Goal: Task Accomplishment & Management: Manage account settings

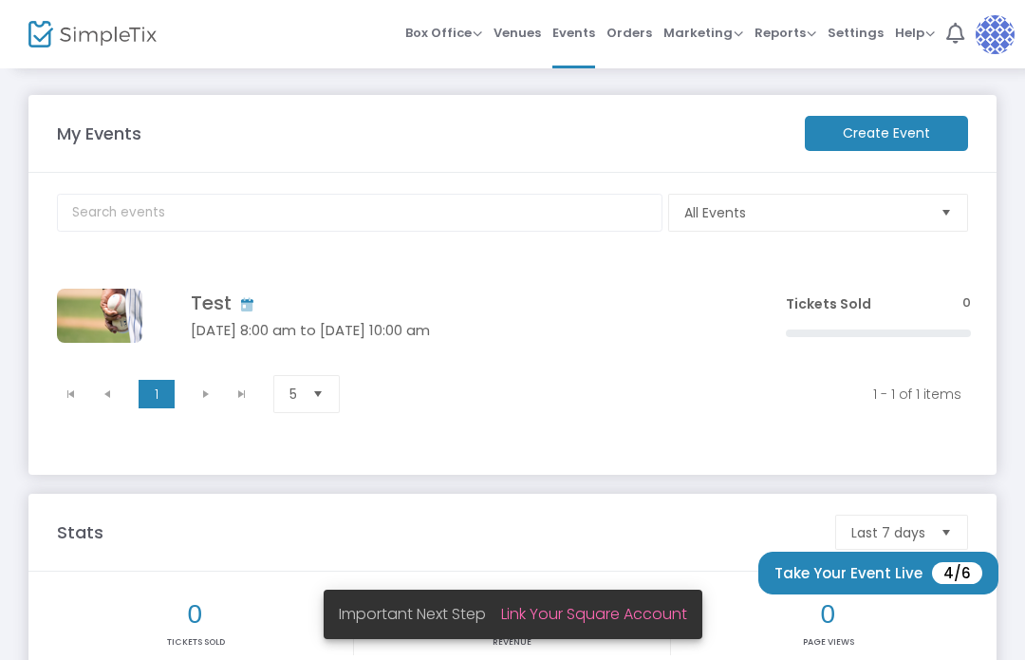
click at [870, 34] on span "Settings" at bounding box center [856, 33] width 56 height 48
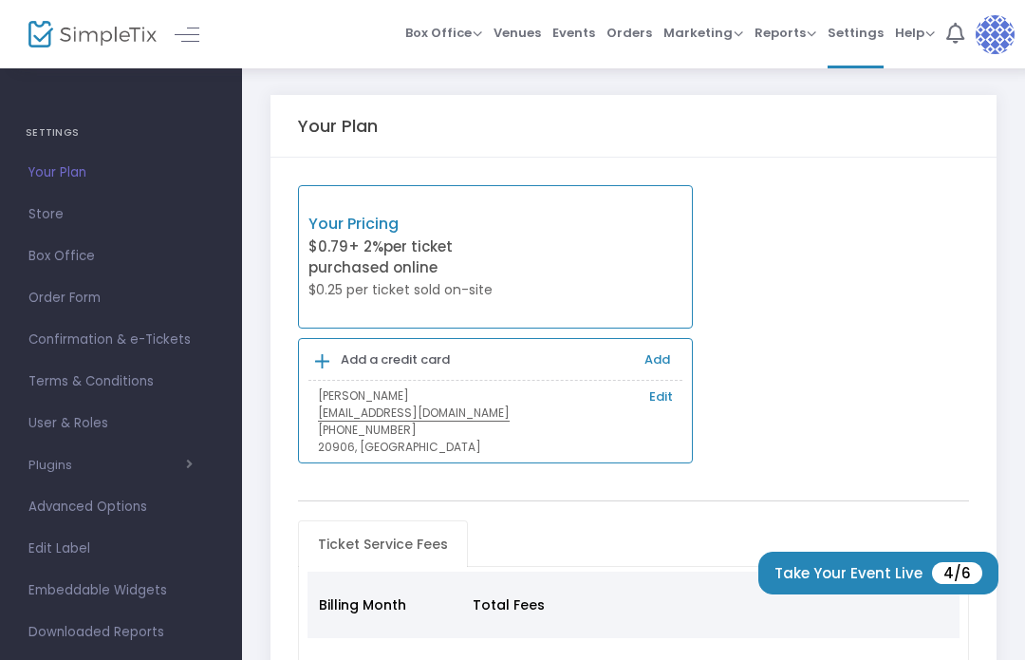
click at [141, 437] on link "User & Roles" at bounding box center [121, 424] width 242 height 42
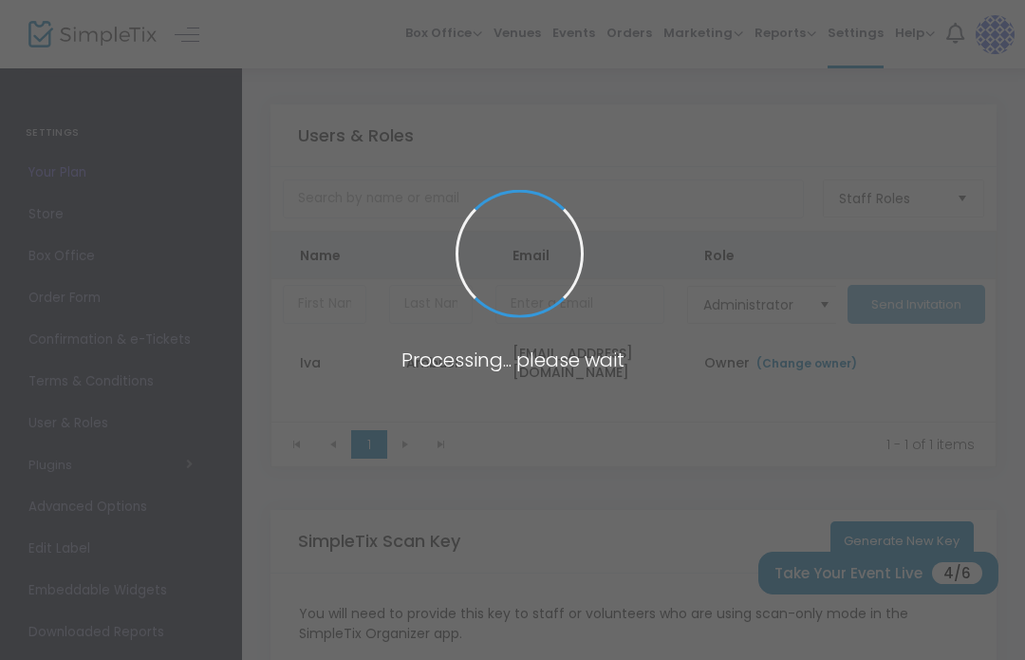
type input "4YF20"
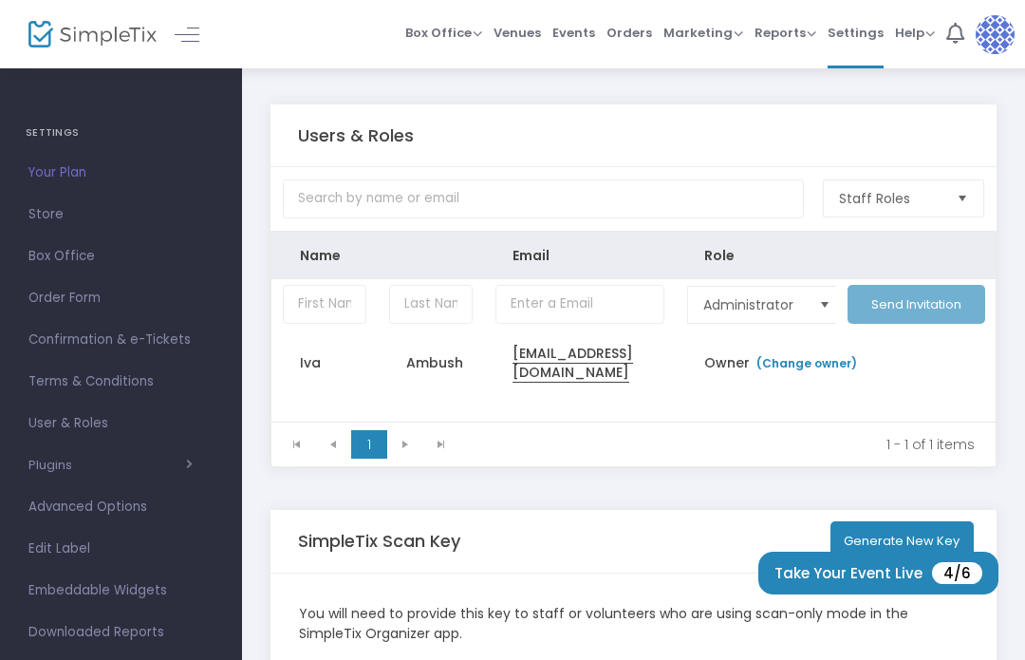
click at [338, 308] on input "Data table" at bounding box center [325, 304] width 84 height 39
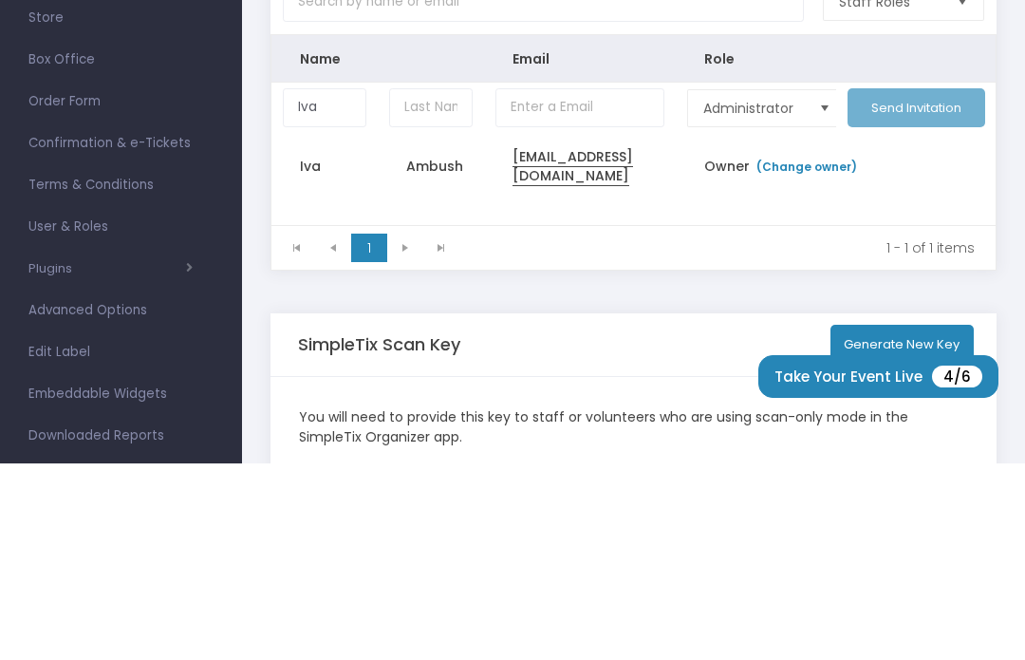
type input "Iva"
click at [449, 285] on input "Data table" at bounding box center [431, 304] width 84 height 39
click at [438, 329] on td "Ambush" at bounding box center [431, 362] width 106 height 66
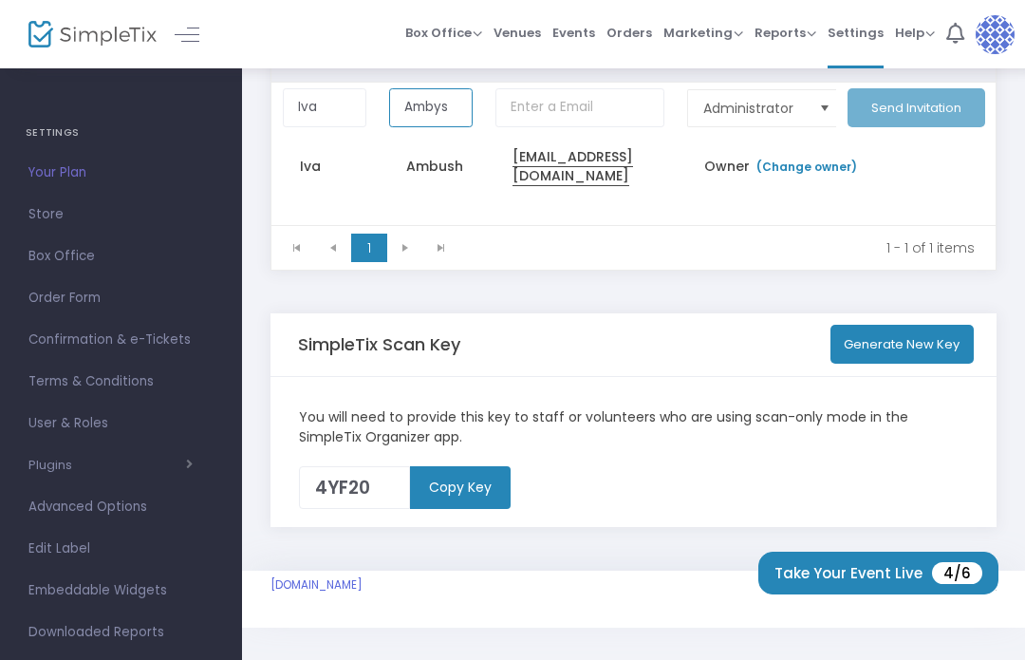
click at [449, 114] on input "Ambys" at bounding box center [431, 107] width 84 height 39
type input "Ambush"
click at [566, 113] on input "Data table" at bounding box center [580, 107] width 169 height 39
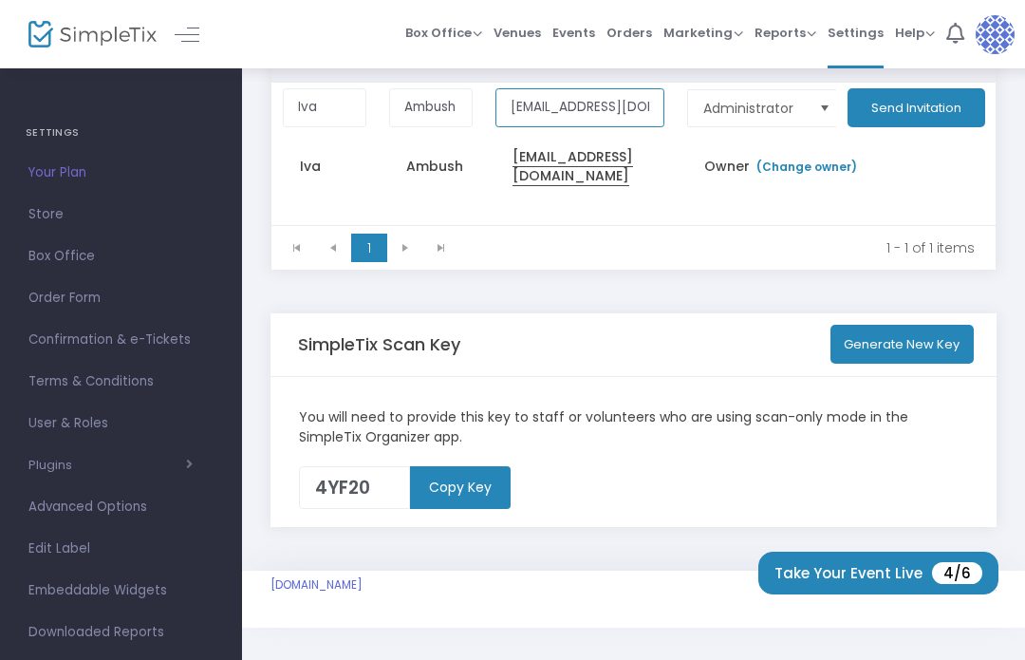
type input "[EMAIL_ADDRESS][DOMAIN_NAME]"
click at [800, 126] on span "Administrator" at bounding box center [753, 108] width 114 height 36
click at [936, 182] on td "Data table" at bounding box center [916, 166] width 160 height 66
click at [919, 113] on button "Send Invitation" at bounding box center [917, 107] width 138 height 39
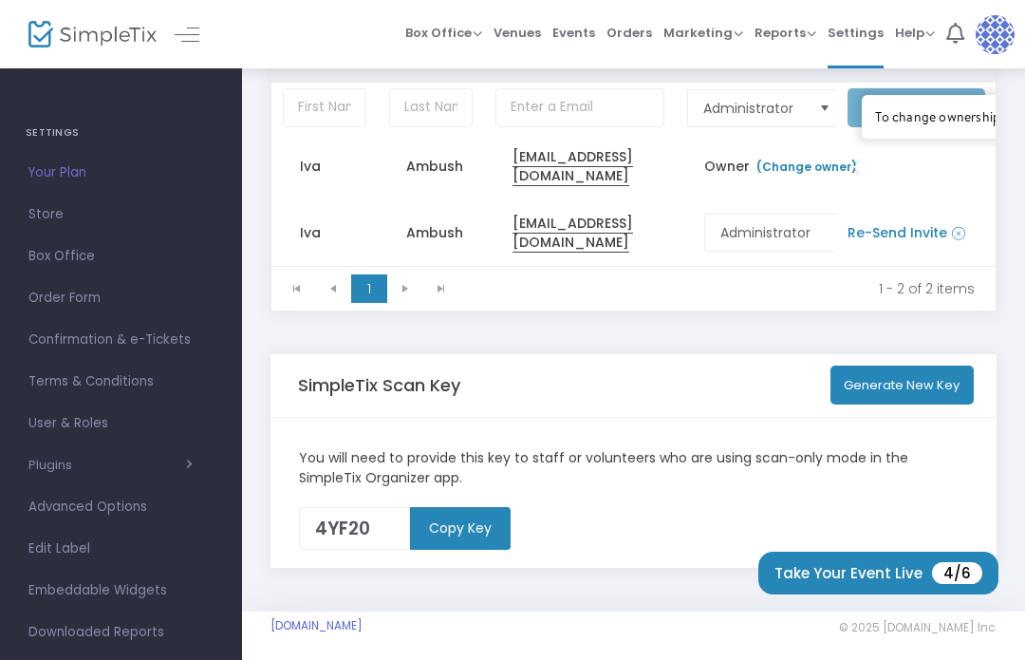
click at [809, 164] on link "(Change owner)" at bounding box center [806, 167] width 103 height 16
click at [633, 338] on div "Users & Roles Staff Roles Name Email Role Administrator Send Invitation Iva Amb…" at bounding box center [634, 126] width 726 height 437
click at [806, 175] on link "(Change owner)" at bounding box center [806, 167] width 103 height 16
click at [975, 122] on div "To change ownership of a SimpleTix account, please add the new email address th…" at bounding box center [1042, 116] width 334 height 17
click at [955, 107] on div "To change ownership of a SimpleTix account, please add the new email address th…" at bounding box center [1042, 117] width 361 height 44
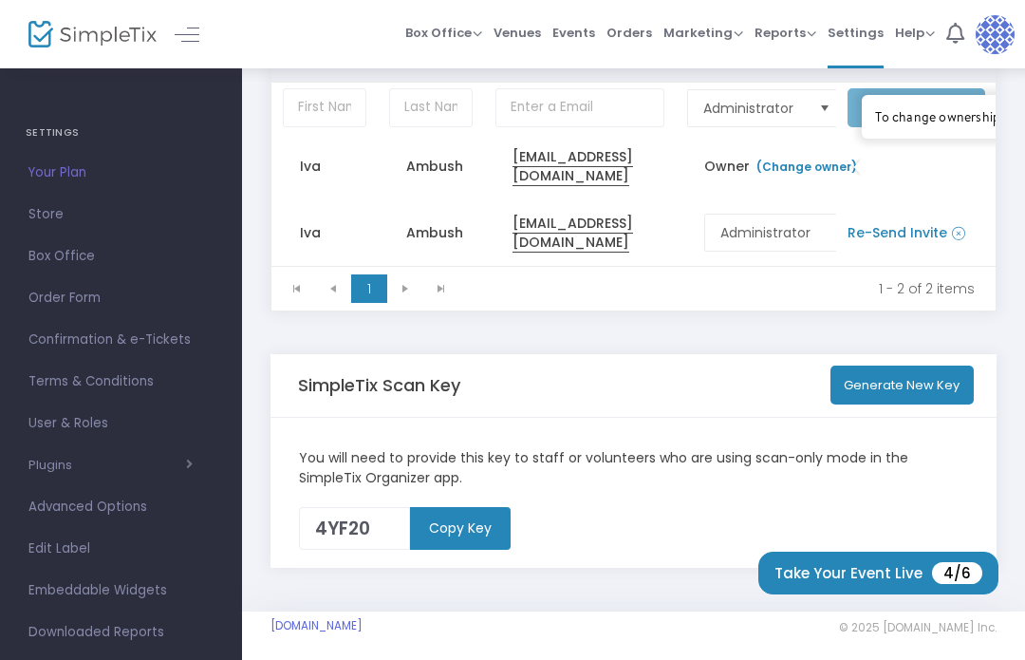
click at [974, 191] on td "Data table" at bounding box center [916, 166] width 160 height 66
click at [945, 124] on div "To change ownership of a SimpleTix account, please add the new email address th…" at bounding box center [1042, 116] width 334 height 17
click at [922, 123] on div "To change ownership of a SimpleTix account, please add the new email address th…" at bounding box center [1042, 116] width 334 height 17
click at [960, 187] on td "Data table" at bounding box center [916, 166] width 160 height 66
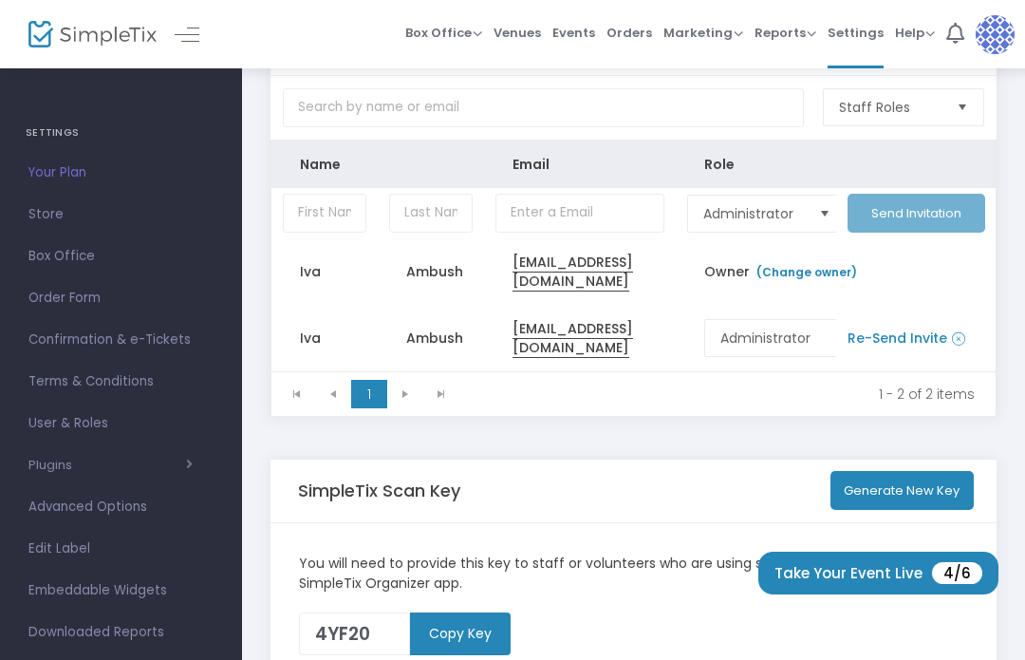
scroll to position [0, 0]
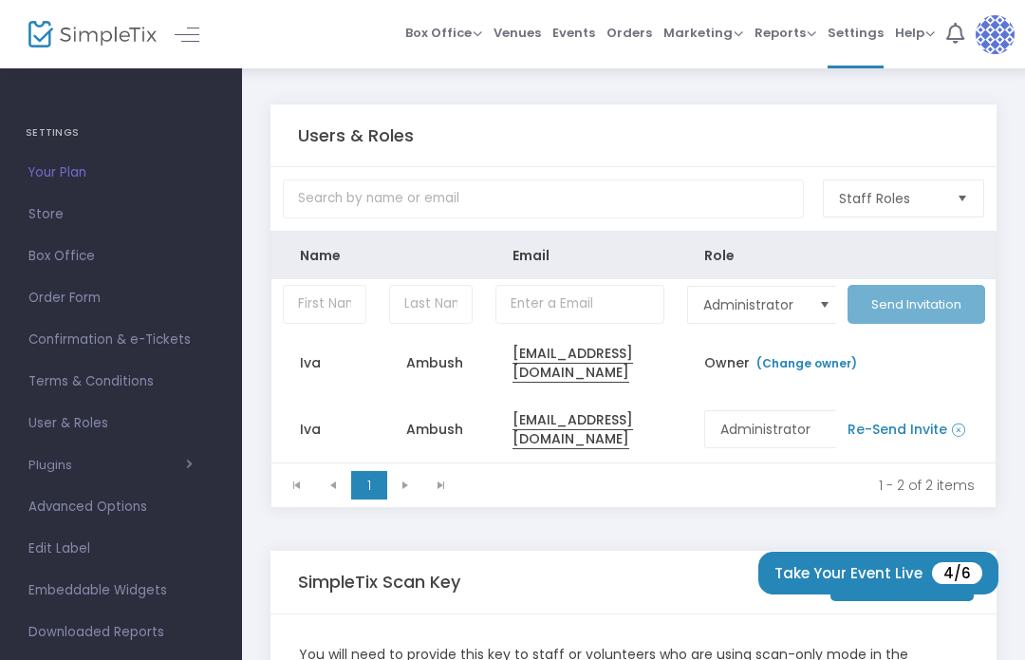
click at [993, 34] on img at bounding box center [995, 34] width 39 height 39
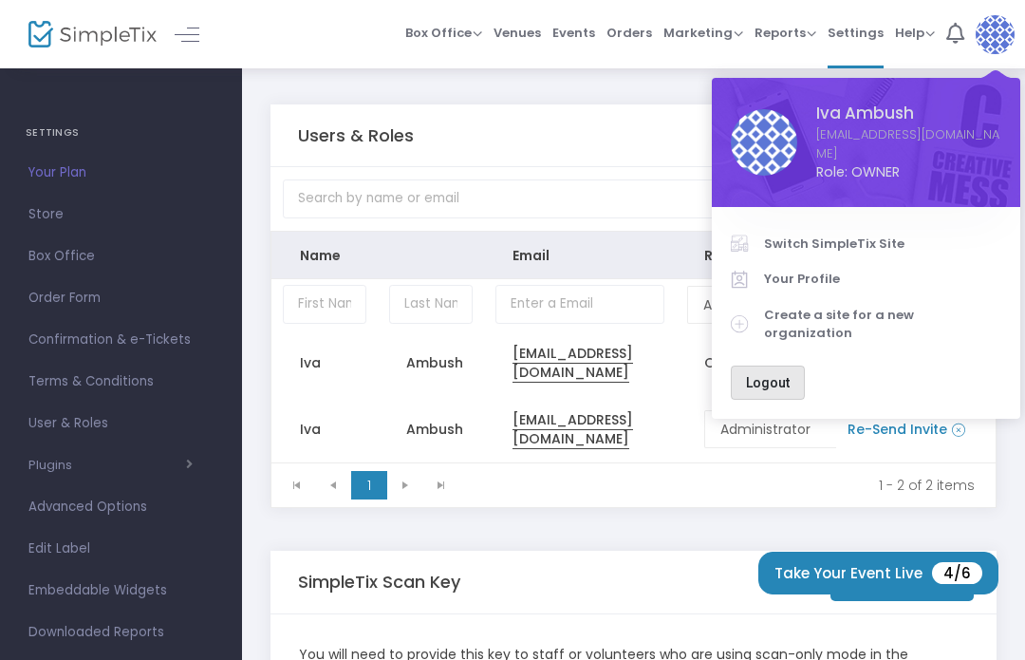
click at [781, 366] on button "Logout" at bounding box center [768, 383] width 74 height 34
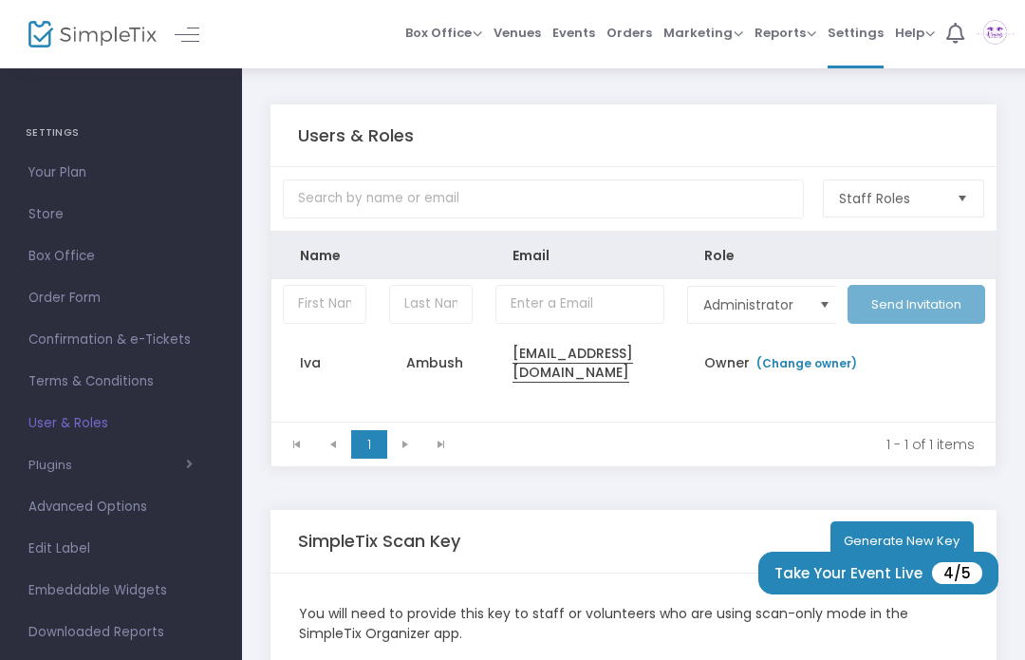
click at [829, 304] on span "Select" at bounding box center [825, 304] width 31 height 31
click at [814, 251] on th "Role" at bounding box center [756, 255] width 160 height 47
click at [791, 371] on link "(Change owner)" at bounding box center [806, 363] width 103 height 16
click at [920, 314] on div "To change ownership of a SimpleTix account, please add the new email address th…" at bounding box center [1042, 310] width 338 height 15
click at [716, 372] on span "Owner (Change owner) To change ownership of a SimpleTix account, please add the…" at bounding box center [783, 362] width 158 height 19
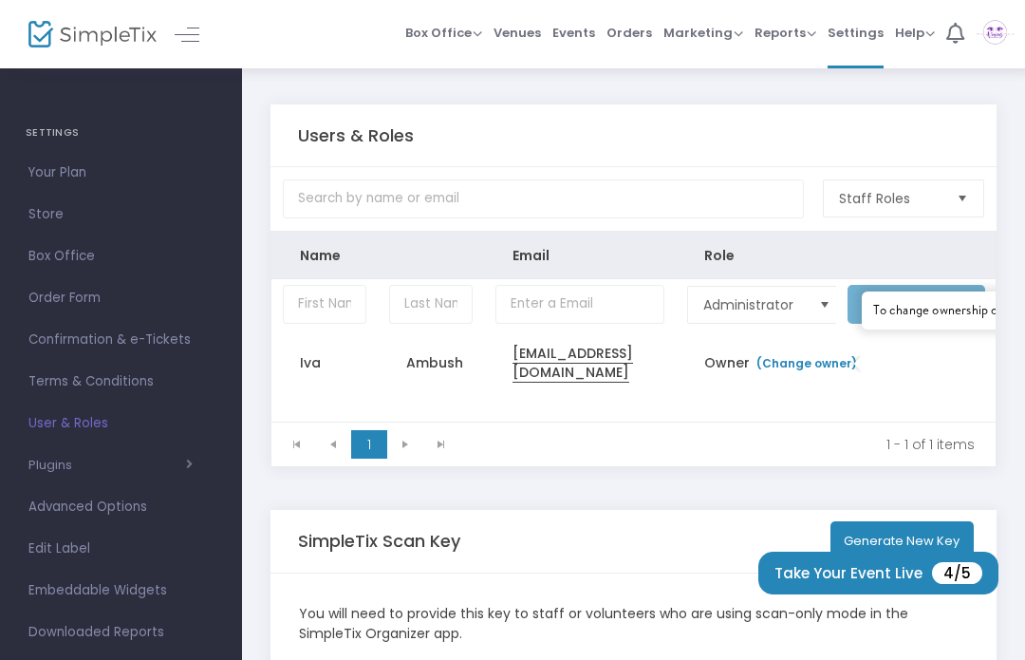
click at [816, 361] on link "(Change owner)" at bounding box center [806, 363] width 103 height 16
click at [723, 358] on span "Owner (Change owner) To change ownership of a SimpleTix account, please add the…" at bounding box center [783, 362] width 158 height 19
click at [916, 412] on div "Administrator Send Invitation Iva Ambush iambush@jazzacademy.org Owner (Change …" at bounding box center [634, 350] width 724 height 142
click at [930, 387] on td "Data table" at bounding box center [916, 362] width 160 height 66
click at [974, 199] on span "Select" at bounding box center [963, 198] width 31 height 31
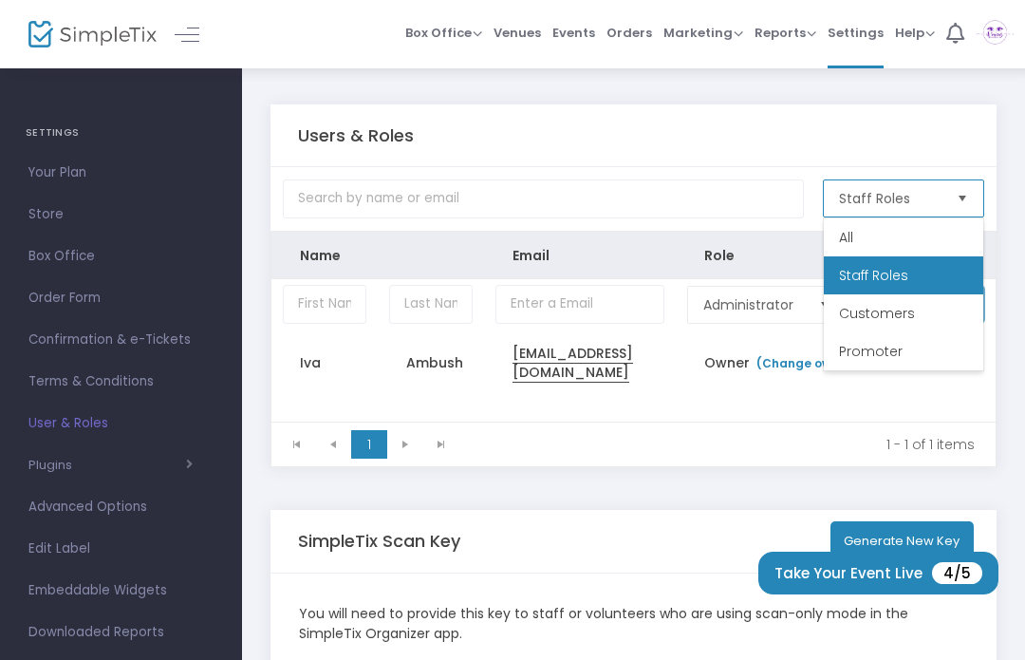
click at [937, 228] on li "All" at bounding box center [904, 237] width 160 height 38
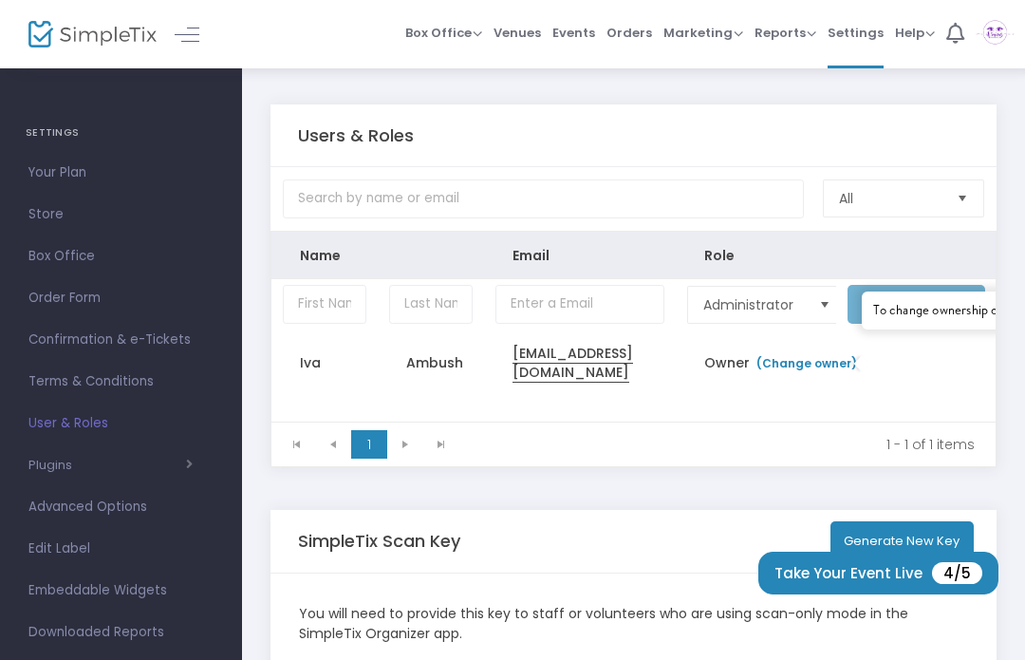
click at [869, 396] on td "Data table" at bounding box center [916, 362] width 160 height 66
click at [587, 373] on chrome_annotation "iambush@jazzacademy.org" at bounding box center [573, 363] width 121 height 39
click at [912, 318] on td "Send Invitation" at bounding box center [916, 304] width 160 height 50
click at [757, 410] on div "Administrator Send Invitation Iva Ambush iambush@jazzacademy.org Owner (Change …" at bounding box center [634, 350] width 724 height 142
click at [594, 383] on td "iambush@jazzacademy.org" at bounding box center [580, 362] width 192 height 66
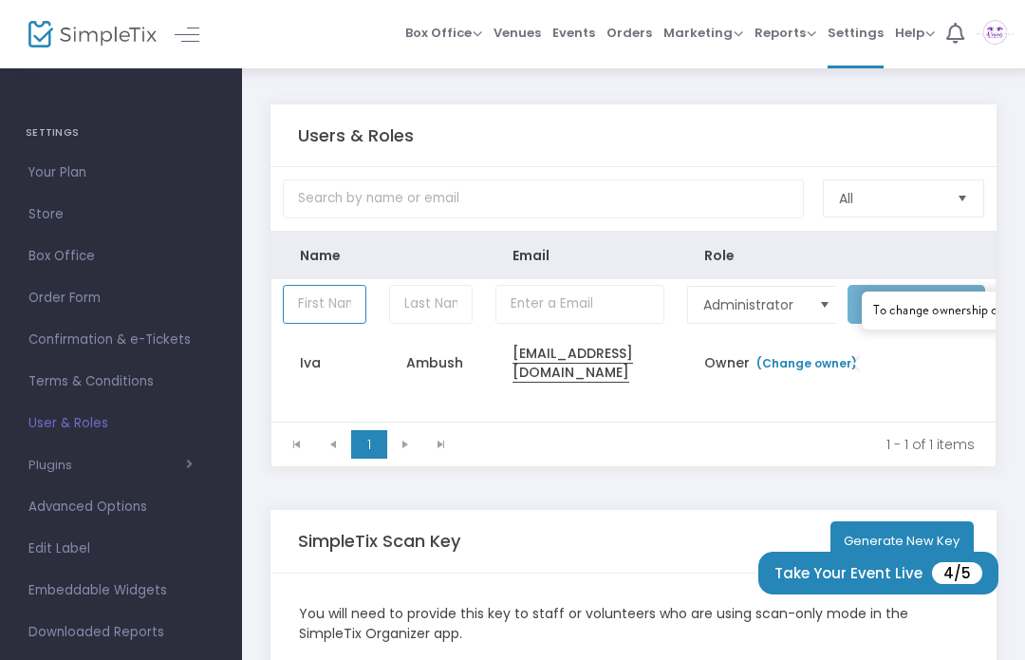
click at [328, 324] on input "Data table" at bounding box center [325, 304] width 84 height 39
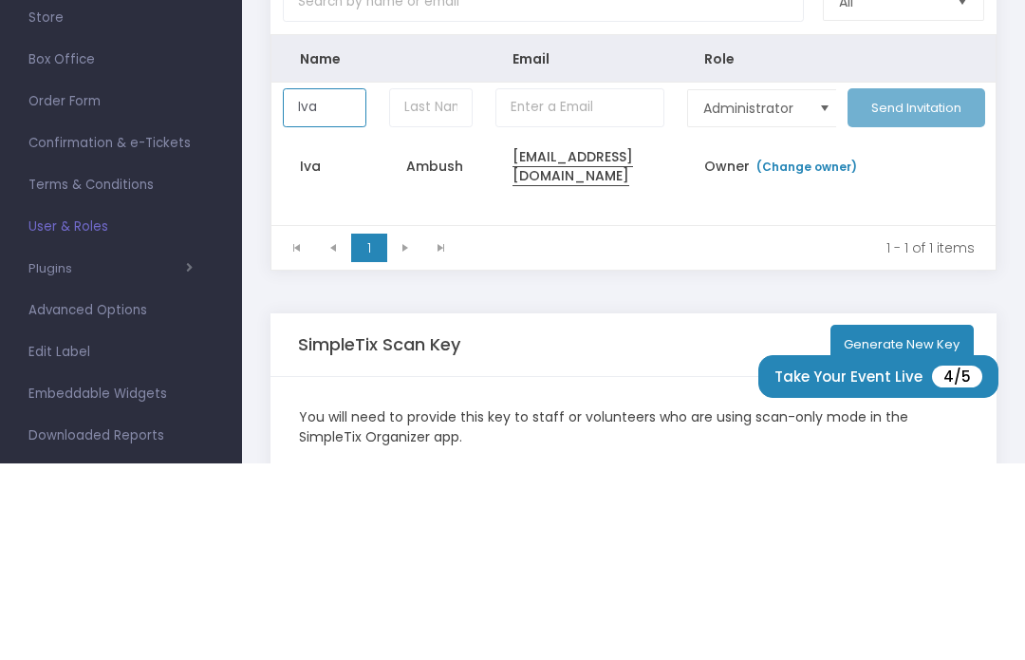
type input "Iva"
click at [420, 285] on input "Data table" at bounding box center [431, 304] width 84 height 39
type input "Ambush"
click at [597, 285] on input "Data table" at bounding box center [580, 304] width 169 height 39
type input "I"
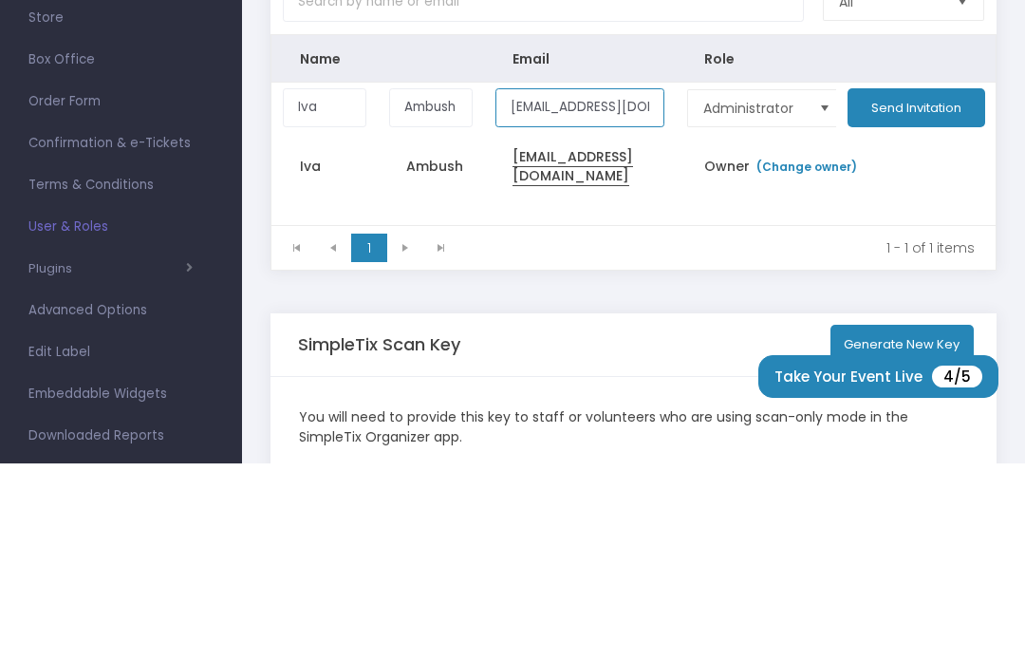
click at [812, 289] on span "Select" at bounding box center [825, 304] width 31 height 31
type input "ivaambush@gmail.com"
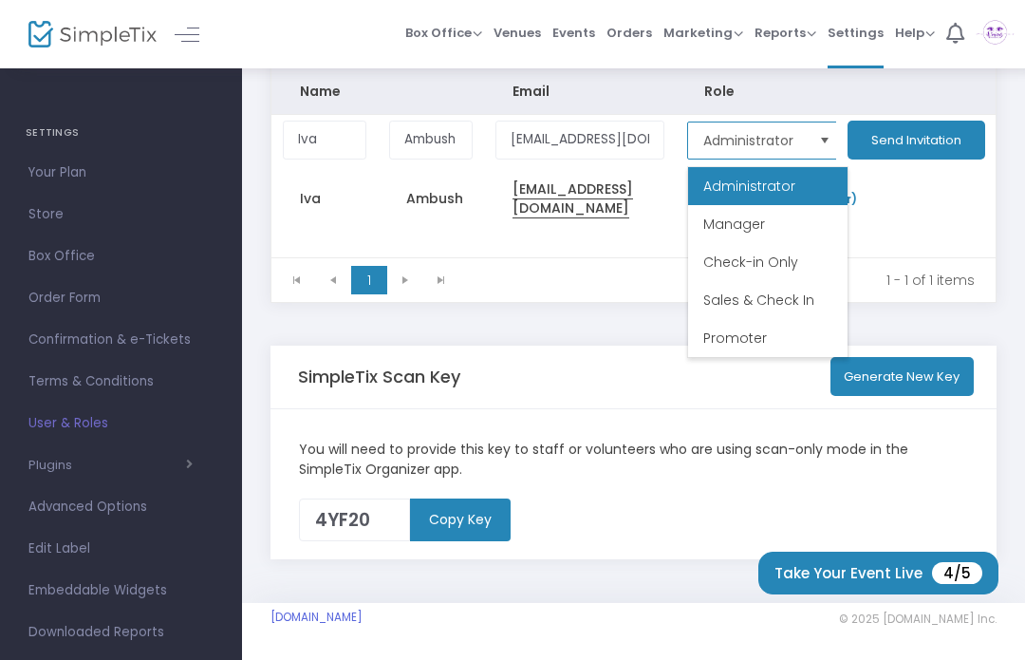
click at [810, 233] on li "Manager" at bounding box center [768, 224] width 160 height 38
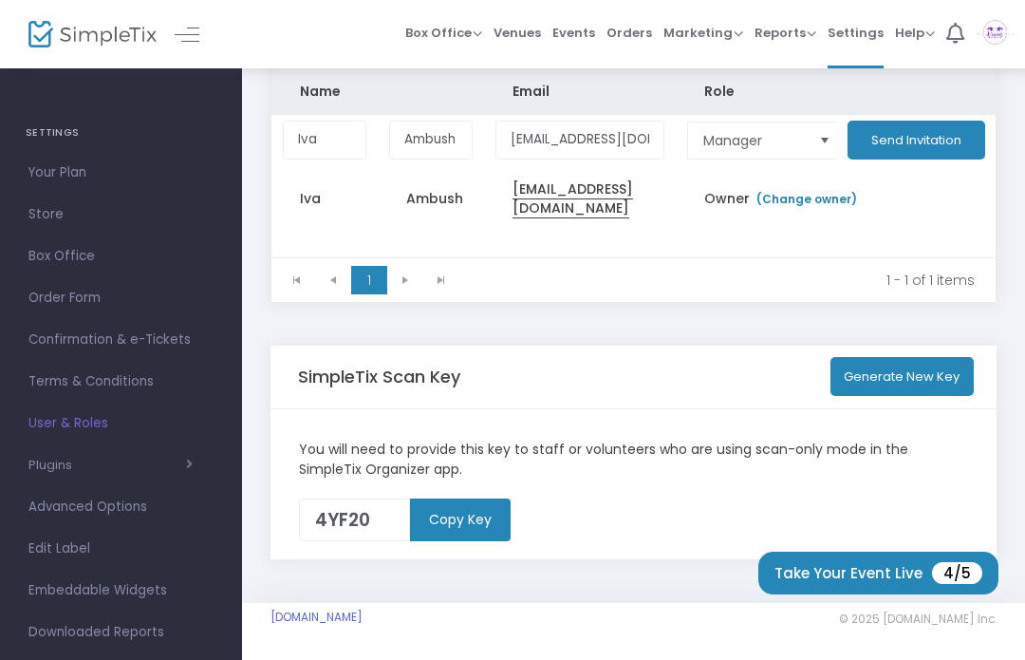
click at [910, 148] on button "Send Invitation" at bounding box center [917, 140] width 138 height 39
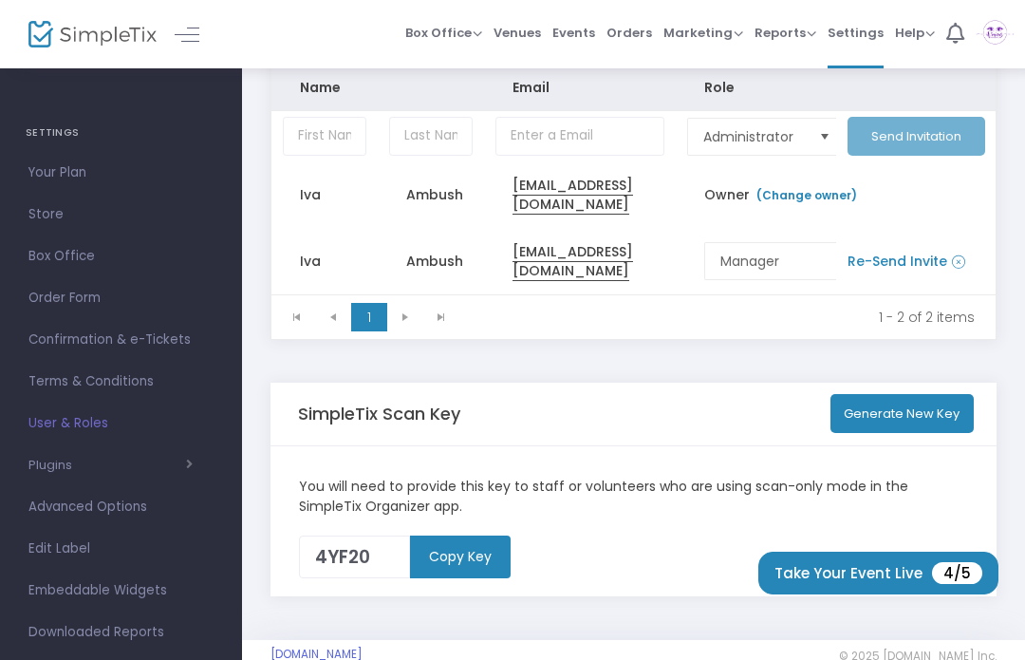
click at [997, 26] on img at bounding box center [995, 34] width 39 height 34
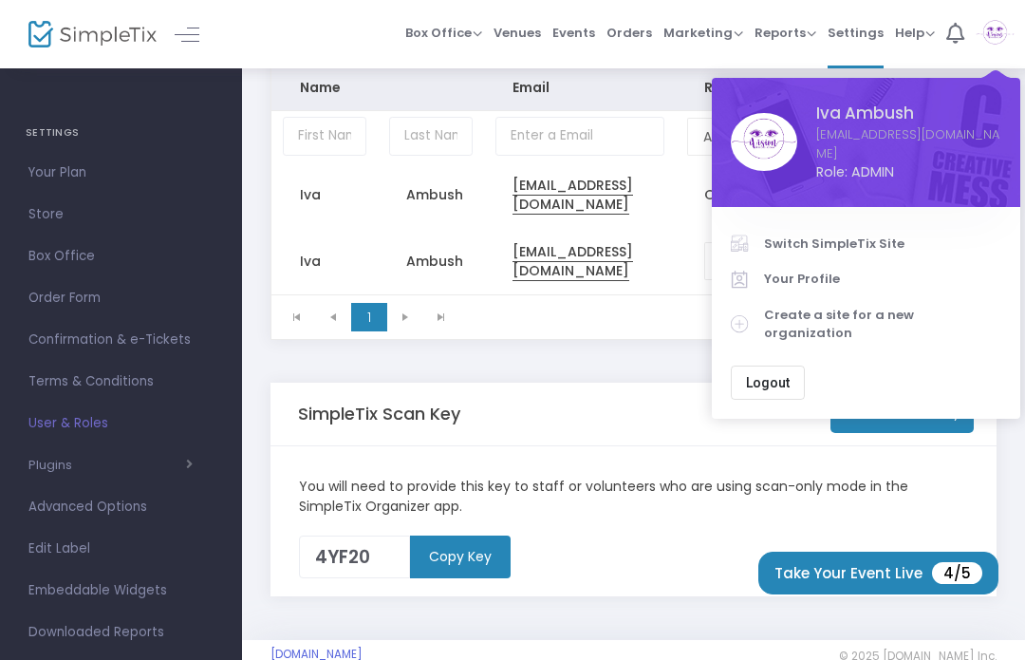
click at [764, 375] on span "Logout" at bounding box center [768, 382] width 44 height 15
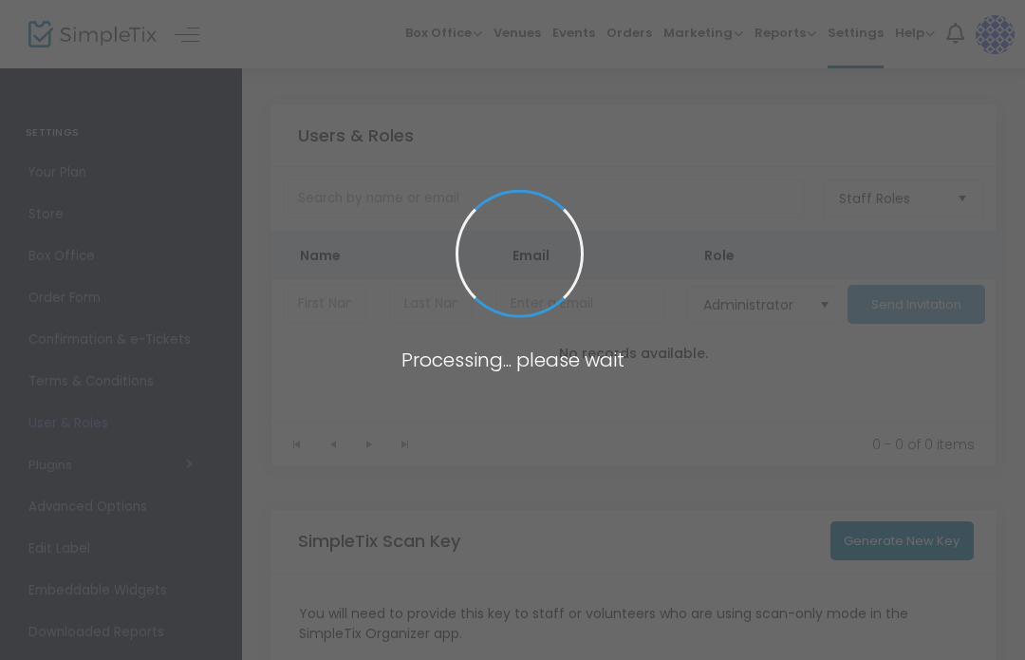
type input "4YF20"
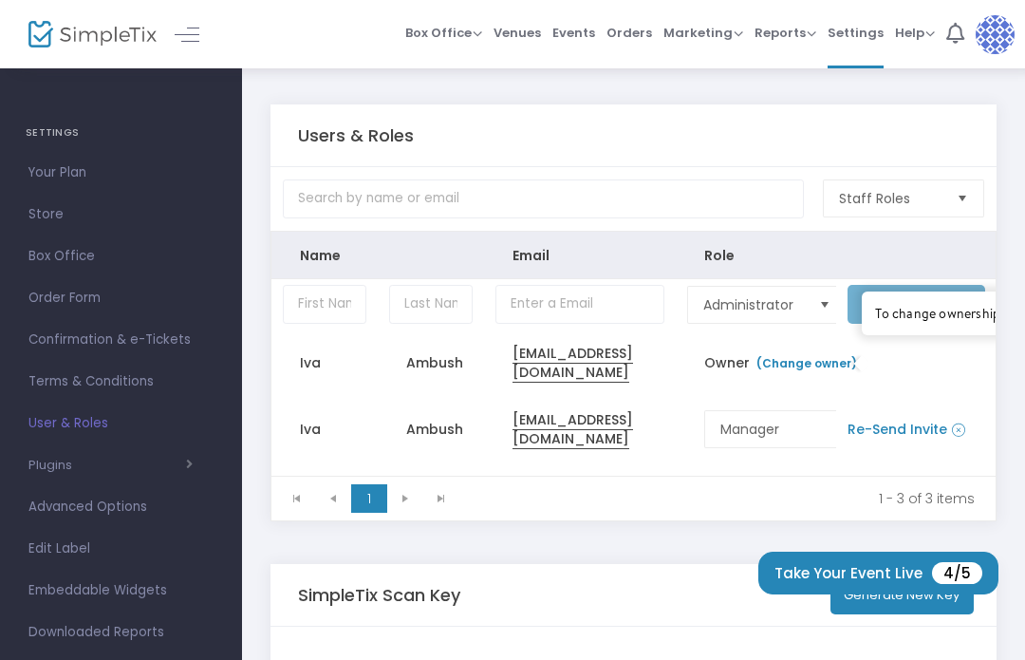
click at [798, 371] on link "(Change owner)" at bounding box center [806, 363] width 103 height 16
click at [781, 371] on link "(Change owner)" at bounding box center [806, 363] width 103 height 16
click at [941, 369] on td "Data table" at bounding box center [916, 362] width 160 height 66
click at [868, 366] on td "Data table" at bounding box center [916, 362] width 160 height 66
click at [929, 314] on div "To change ownership of a SimpleTix account, please add the new email address th…" at bounding box center [1042, 313] width 334 height 17
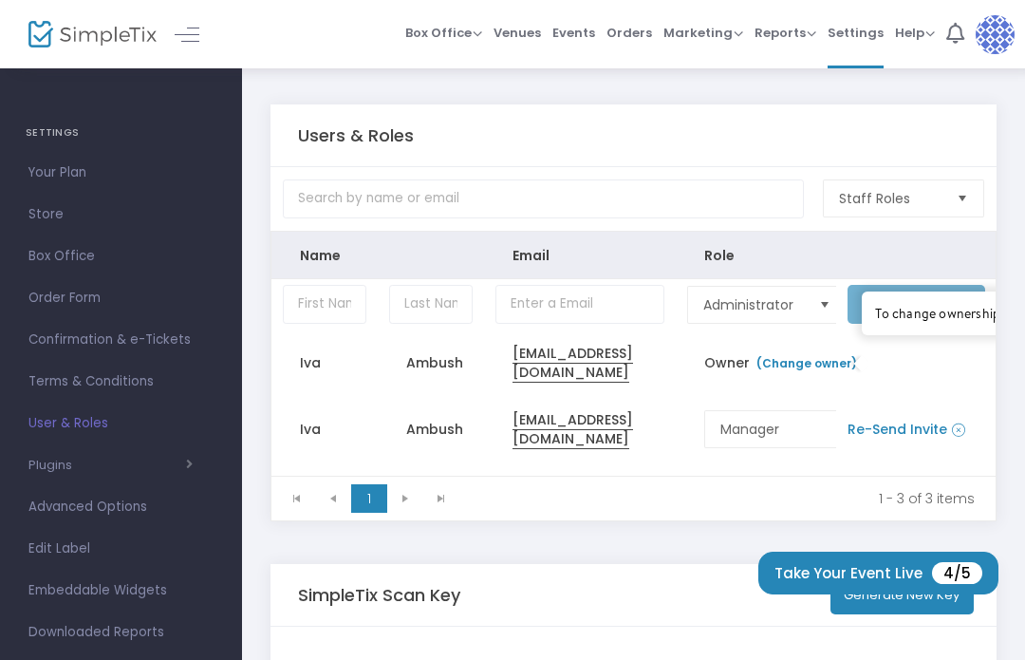
click at [936, 322] on div "To change ownership of a SimpleTix account, please add the new email address th…" at bounding box center [1042, 313] width 334 height 17
click at [942, 331] on div "To change ownership of a SimpleTix account, please add the new email address th…" at bounding box center [1042, 313] width 361 height 44
click at [922, 322] on div "To change ownership of a SimpleTix account, please add the new email address th…" at bounding box center [1042, 313] width 334 height 17
click at [921, 322] on div "To change ownership of a SimpleTix account, please add the new email address th…" at bounding box center [1042, 313] width 334 height 17
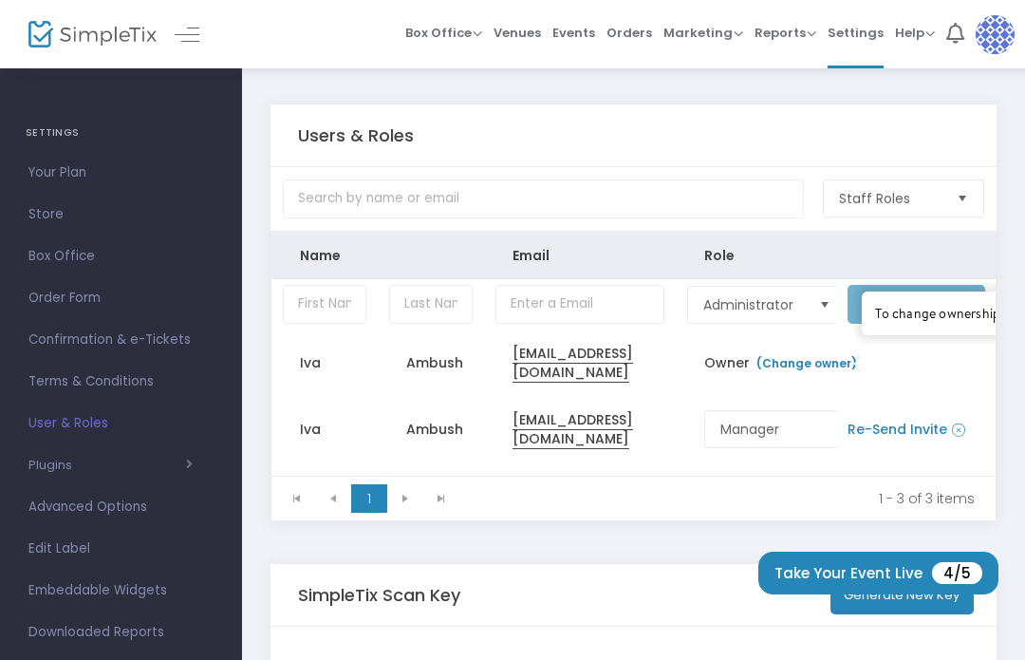
scroll to position [3, 0]
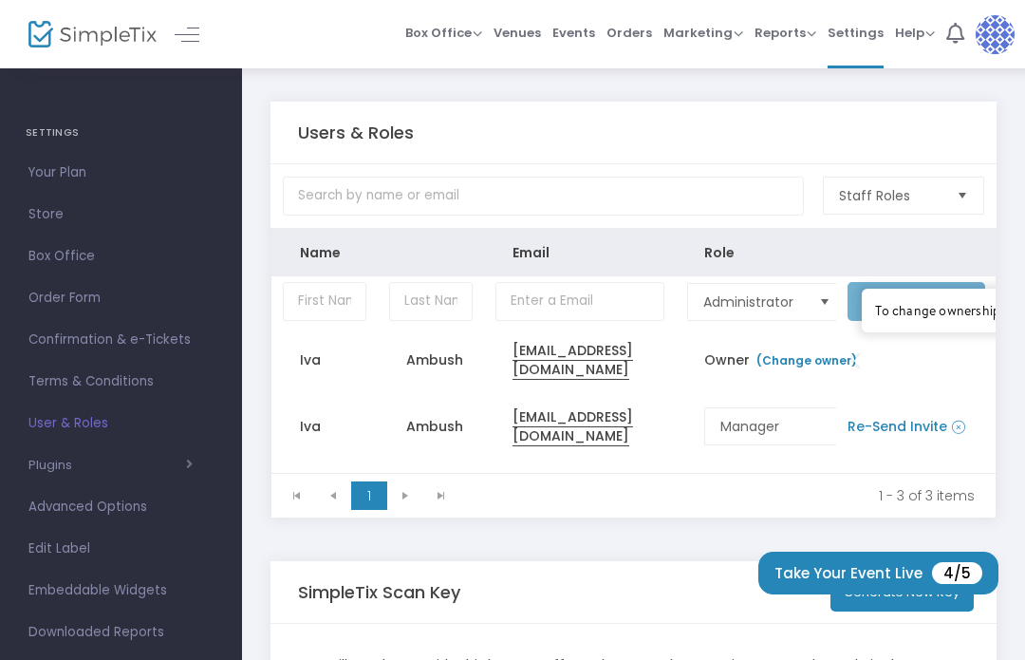
click at [932, 310] on div "To change ownership of a SimpleTix account, please add the new email address th…" at bounding box center [1042, 310] width 334 height 17
click at [940, 315] on div "To change ownership of a SimpleTix account, please add the new email address th…" at bounding box center [1042, 310] width 334 height 17
click at [860, 359] on td "Data table" at bounding box center [916, 360] width 160 height 66
click at [860, 358] on td "Data table" at bounding box center [916, 360] width 160 height 66
click at [923, 319] on div "To change ownership of a SimpleTix account, please add the new email address th…" at bounding box center [1042, 310] width 334 height 17
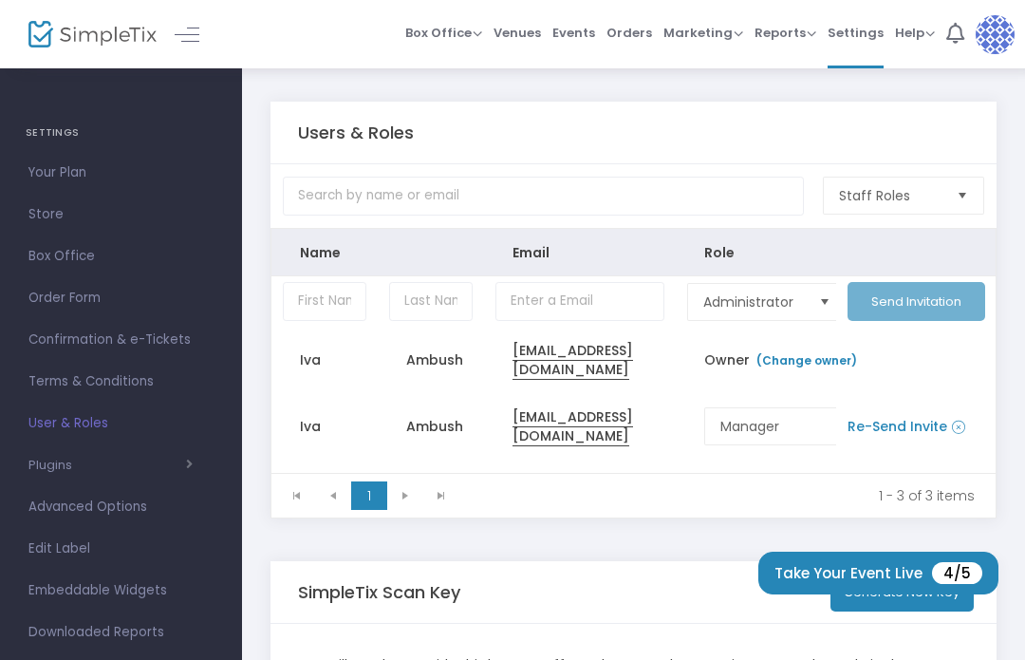
click at [615, 370] on chrome_annotation "iambush@jazzacademy.org" at bounding box center [573, 360] width 121 height 39
click at [807, 368] on link "(Change owner)" at bounding box center [806, 360] width 103 height 16
click at [732, 362] on span "Owner (Change owner) To change ownership of a SimpleTix account, please add the…" at bounding box center [783, 359] width 158 height 19
click at [797, 361] on link "(Change owner)" at bounding box center [806, 360] width 103 height 16
click at [919, 312] on div "To change ownership of a SimpleTix account, please add the new email address th…" at bounding box center [1042, 310] width 334 height 17
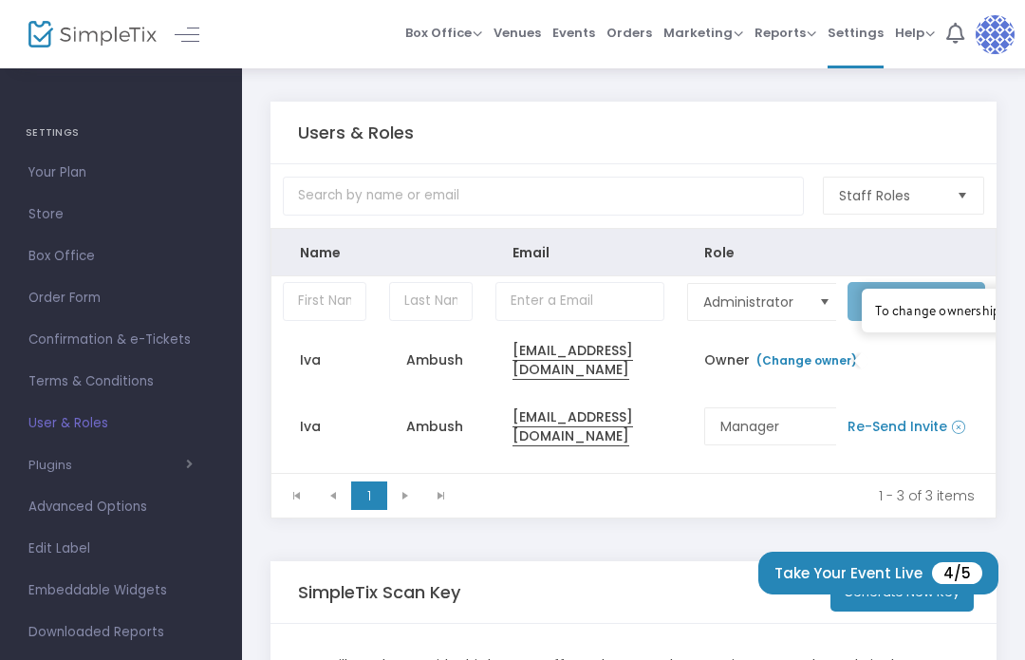
click at [940, 305] on div "To change ownership of a SimpleTix account, please add the new email address th…" at bounding box center [1042, 311] width 361 height 44
click at [939, 304] on div "To change ownership of a SimpleTix account, please add the new email address th…" at bounding box center [1042, 311] width 361 height 44
click at [1017, 463] on div "Users & Roles Staff Roles Name Email Role Administrator Send Invitation Iva Amb…" at bounding box center [633, 441] width 783 height 755
click at [915, 319] on div "To change ownership of a SimpleTix account, please add the new email address th…" at bounding box center [1042, 310] width 334 height 17
click at [931, 314] on div "To change ownership of a SimpleTix account, please add the new email address th…" at bounding box center [1042, 310] width 334 height 17
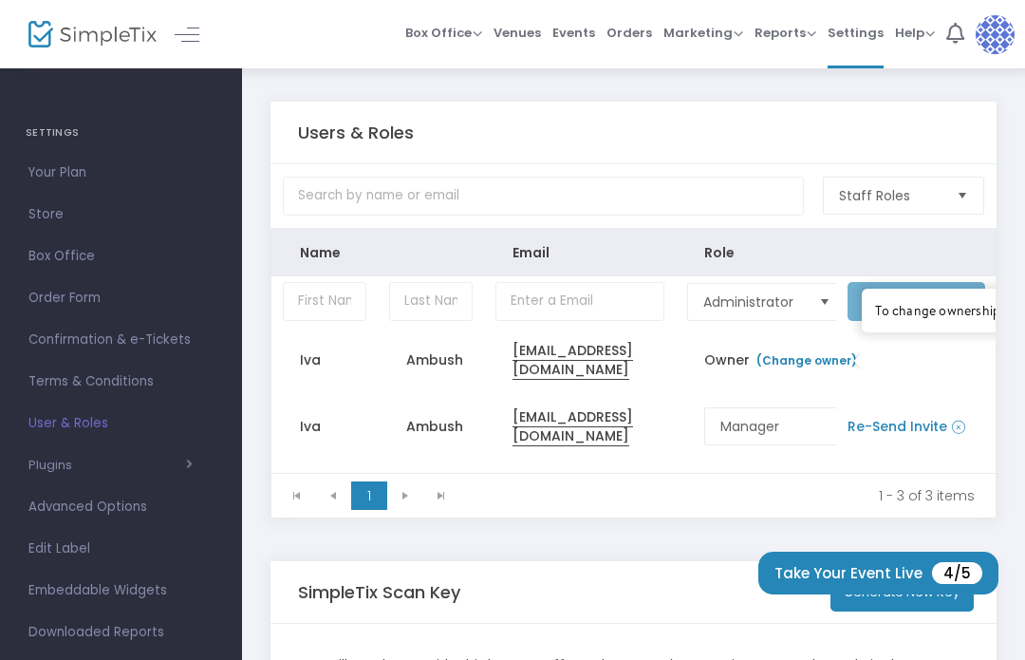
click at [919, 332] on div "To change ownership of a SimpleTix account, please add the new email address th…" at bounding box center [1042, 311] width 361 height 44
click at [802, 390] on td "Owner (Change owner)" at bounding box center [756, 360] width 160 height 66
click at [930, 317] on div "To change ownership of a SimpleTix account, please add the new email address th…" at bounding box center [1042, 310] width 334 height 17
click at [780, 367] on link "(Change owner)" at bounding box center [806, 360] width 103 height 16
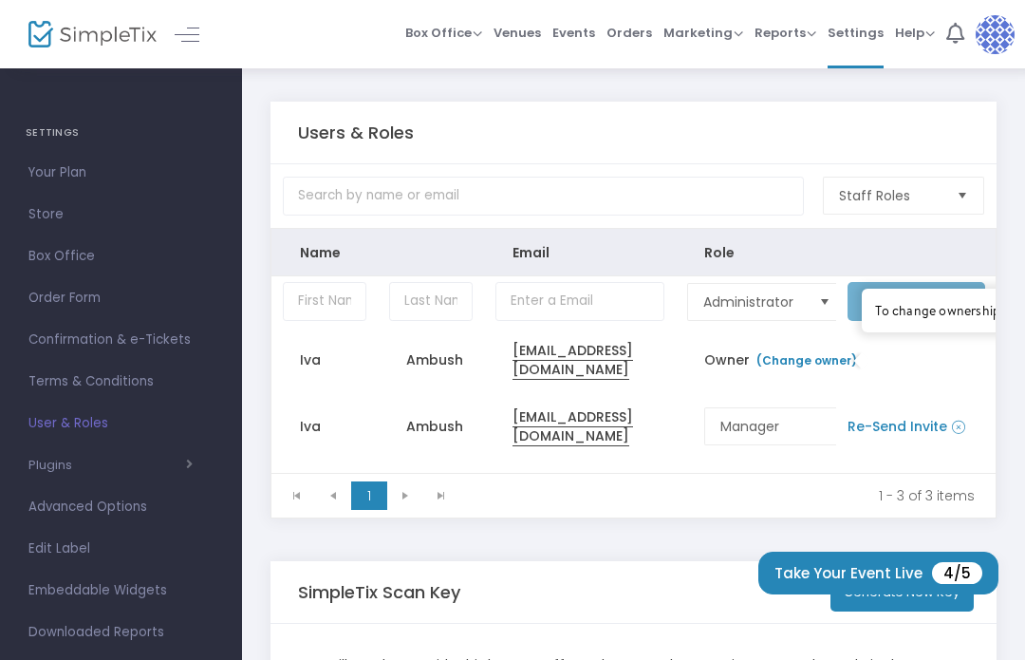
click at [723, 362] on span "Owner (Change owner) To change ownership of a SimpleTix account, please add the…" at bounding box center [783, 359] width 158 height 19
